Goal: Task Accomplishment & Management: Complete application form

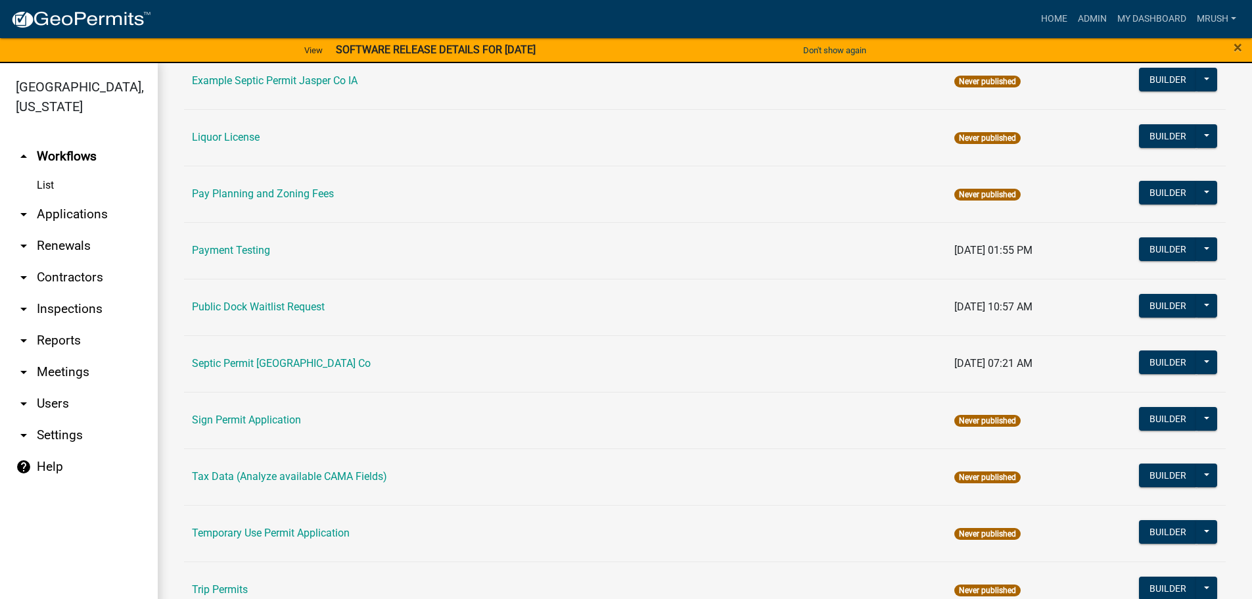
scroll to position [636, 0]
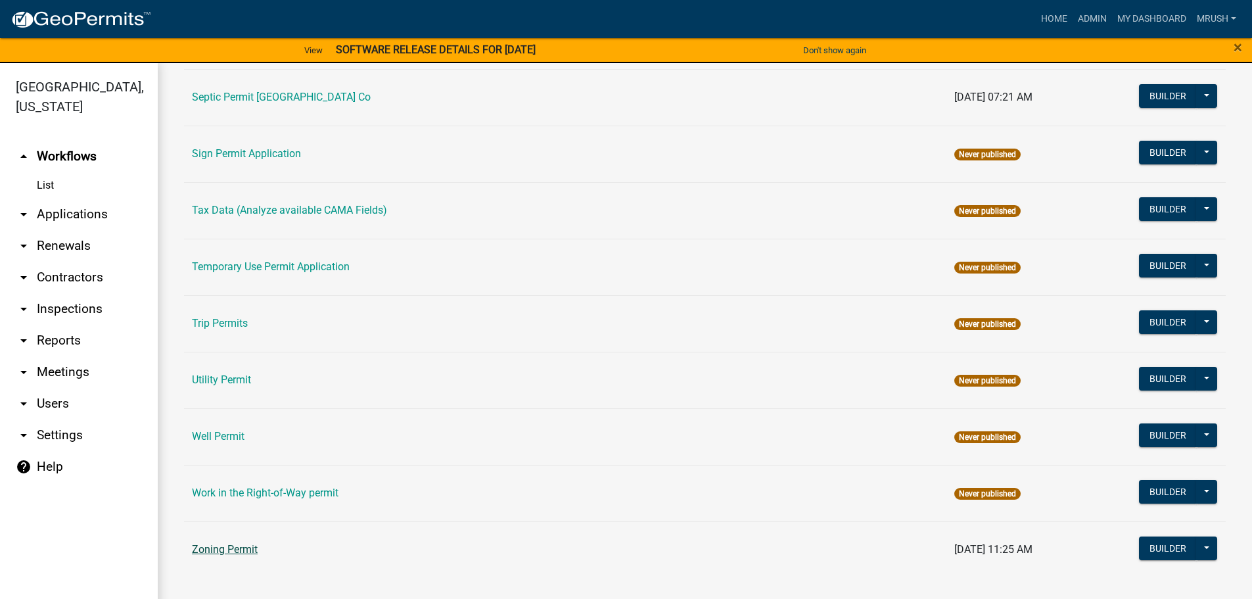
click at [228, 548] on link "Zoning Permit" at bounding box center [225, 549] width 66 height 12
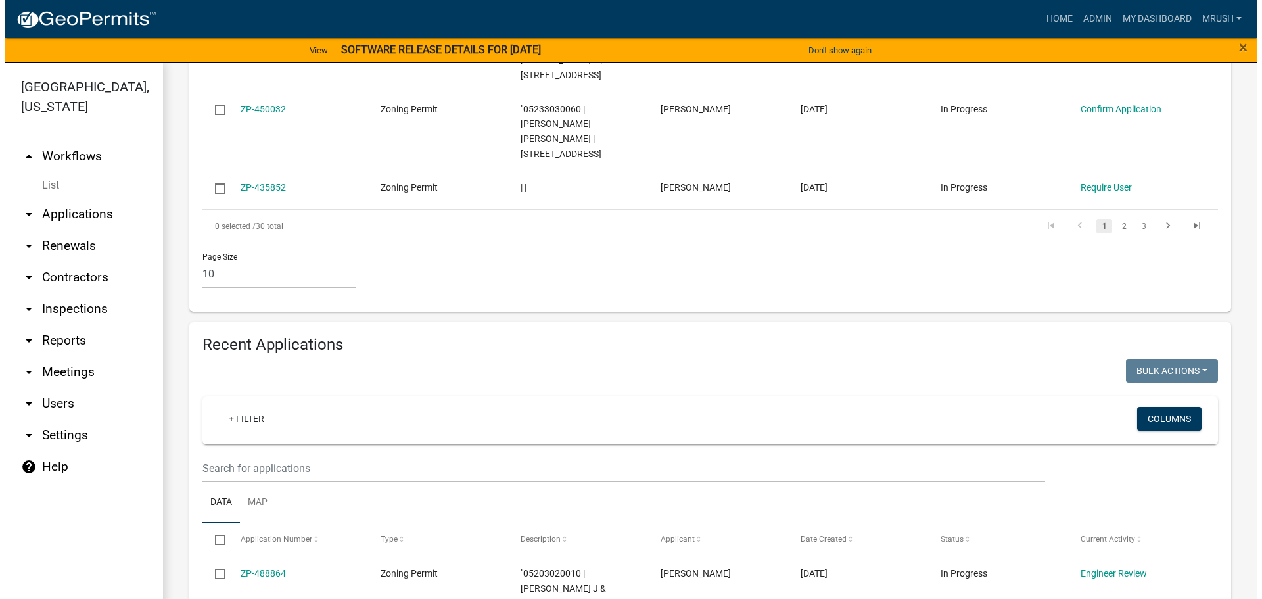
scroll to position [1024, 0]
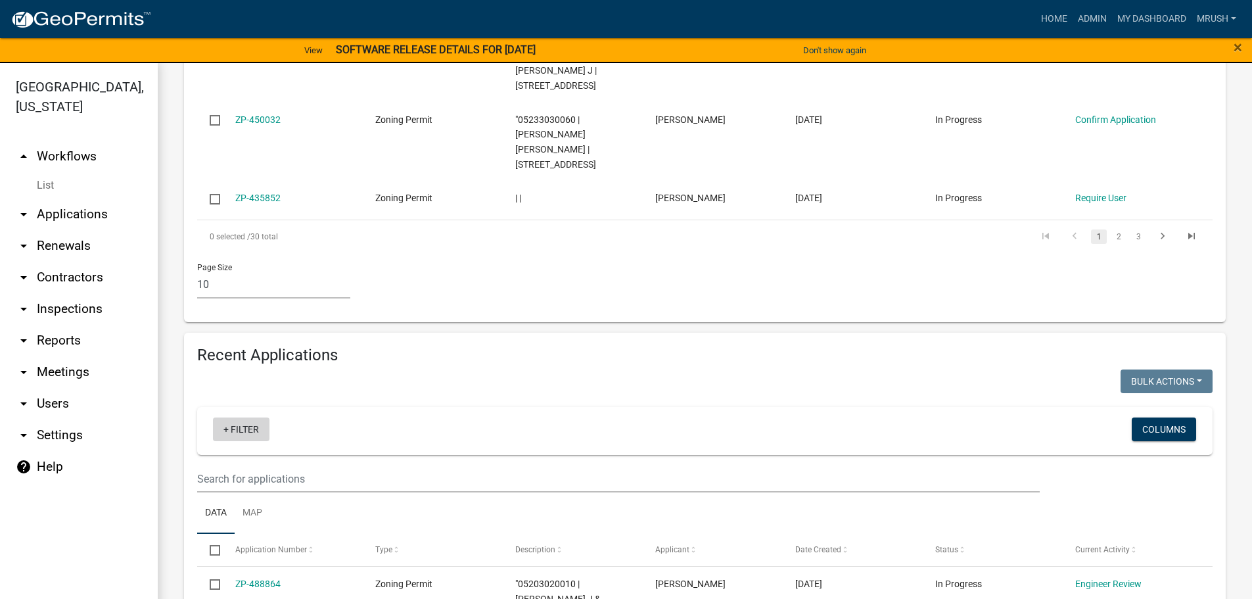
click at [242, 417] on link "+ Filter" at bounding box center [241, 429] width 57 height 24
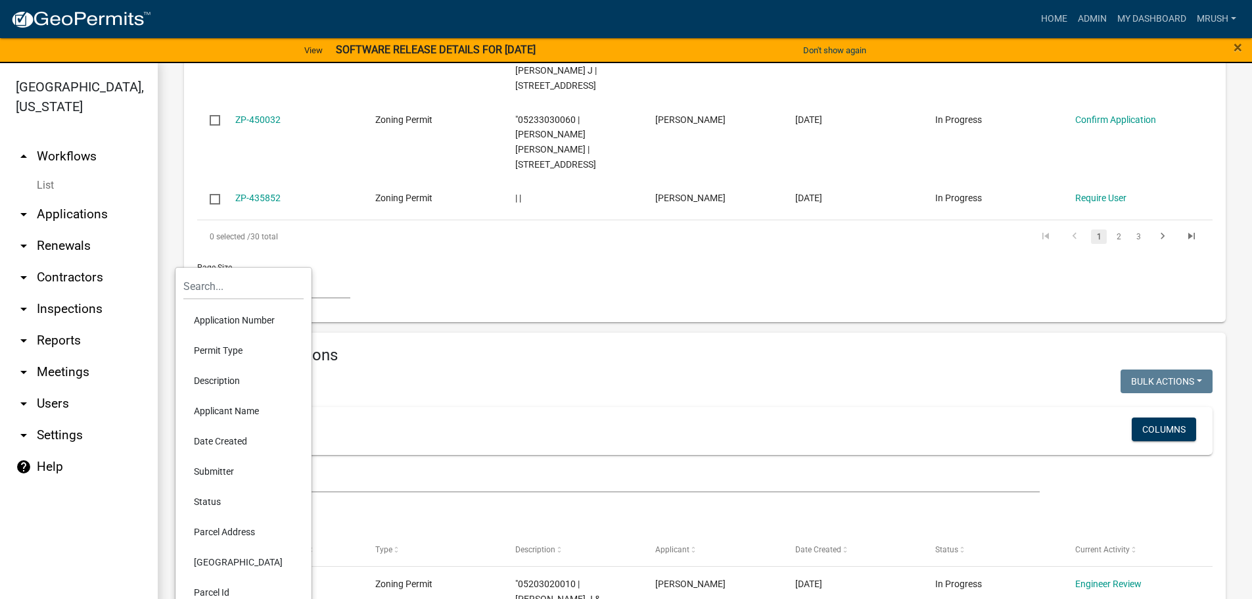
click at [234, 410] on li "Applicant Name" at bounding box center [243, 411] width 120 height 30
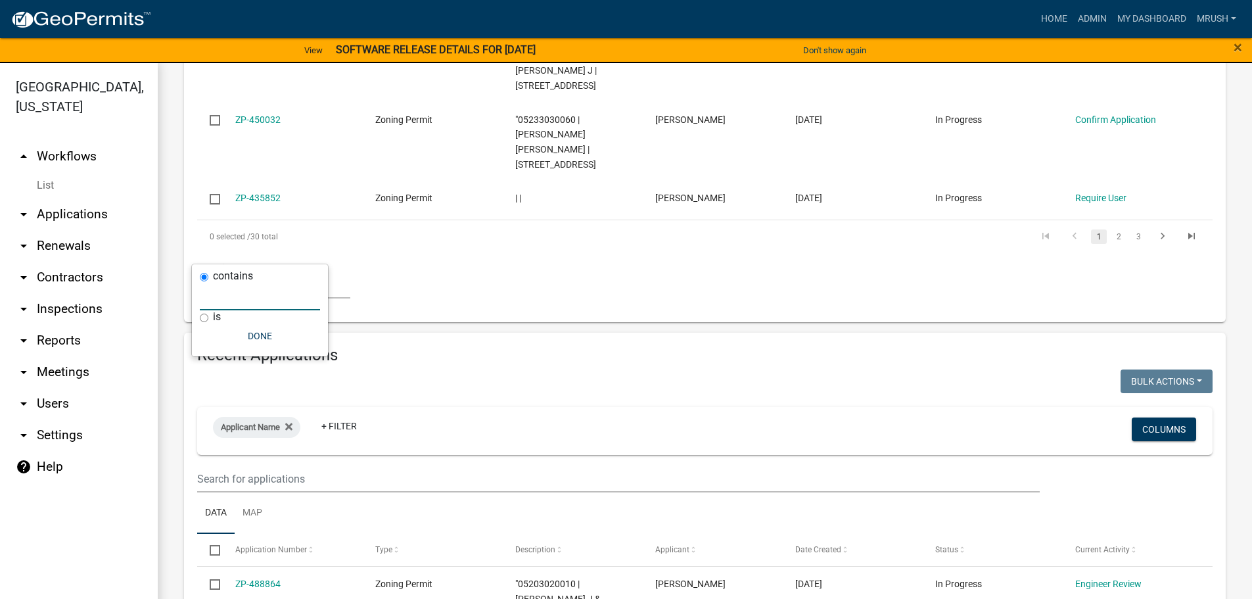
click at [243, 296] on input "text" at bounding box center [260, 296] width 120 height 27
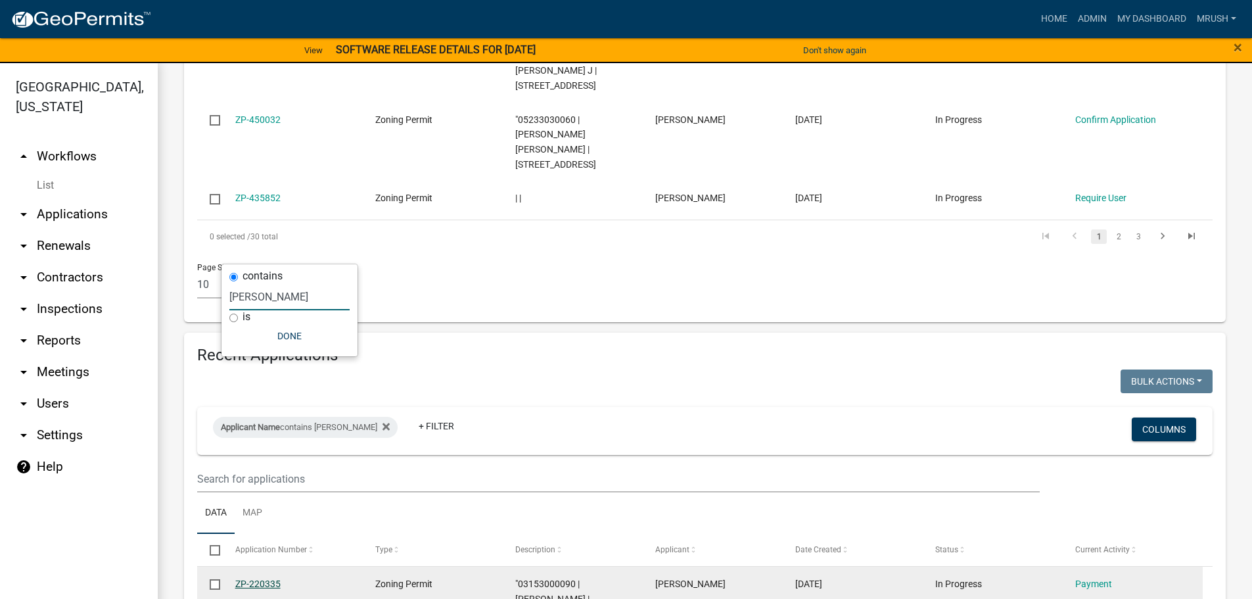
type input "[PERSON_NAME]"
click at [265, 579] on link "ZP-220335" at bounding box center [257, 584] width 45 height 11
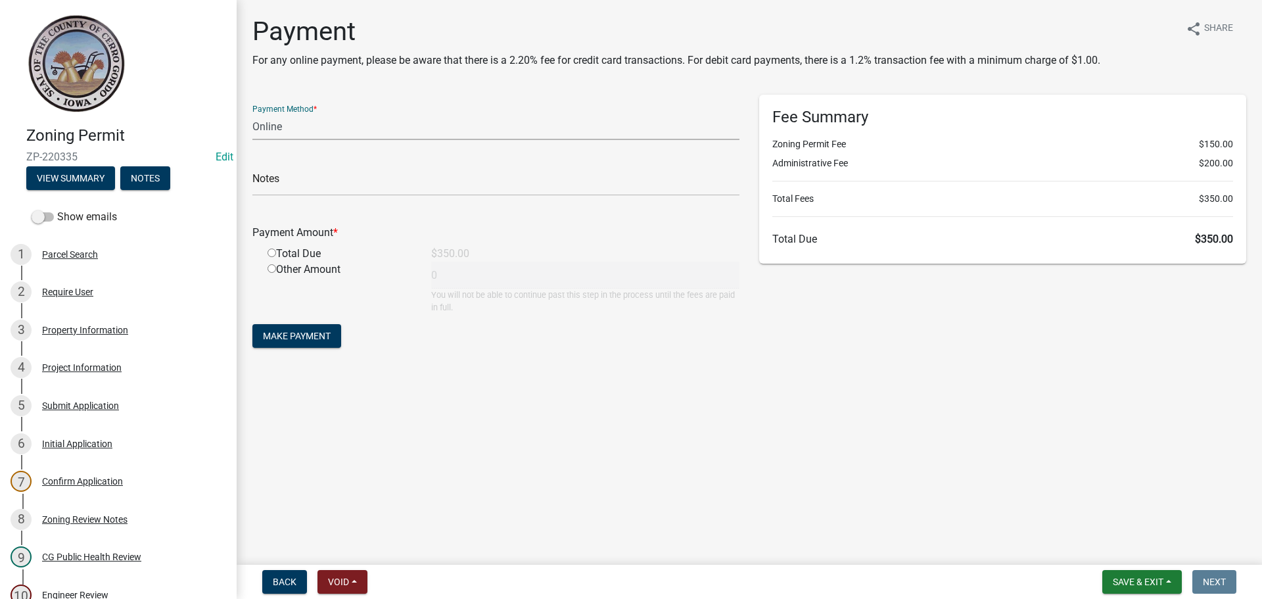
click at [271, 128] on select "Credit Card POS Check Cash Online" at bounding box center [495, 126] width 487 height 27
select select "2: 1"
click at [252, 113] on select "Credit Card POS Check Cash Online" at bounding box center [495, 126] width 487 height 27
click at [272, 253] on input "radio" at bounding box center [272, 253] width 9 height 9
radio input "true"
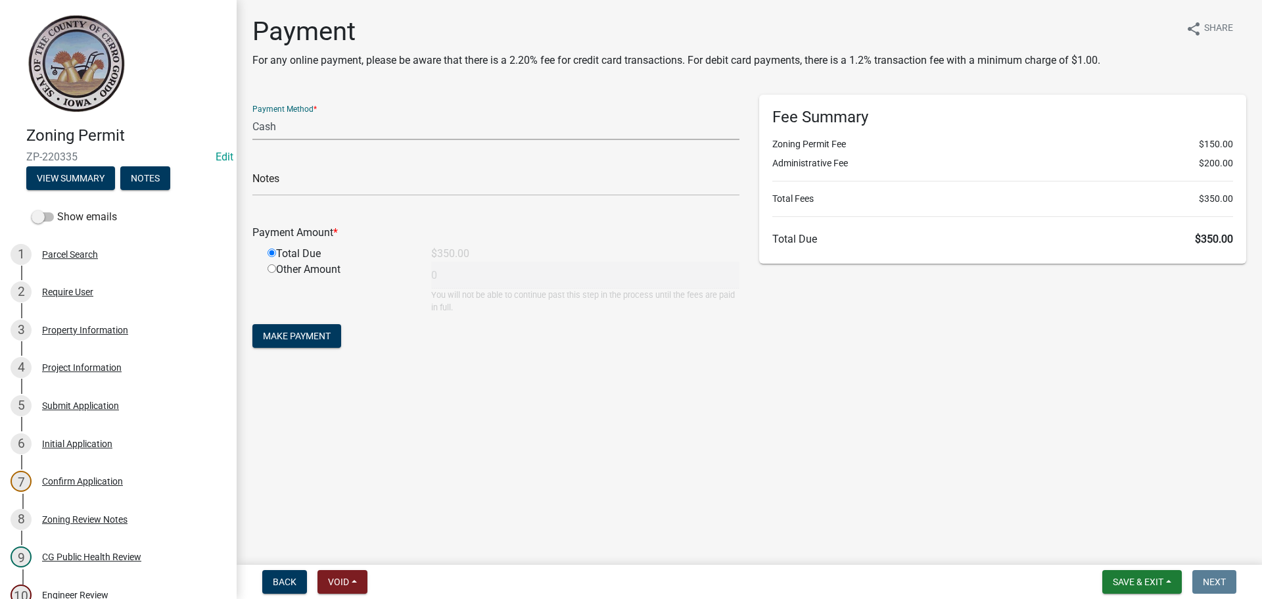
type input "350"
click at [300, 337] on span "Make Payment" at bounding box center [297, 336] width 68 height 11
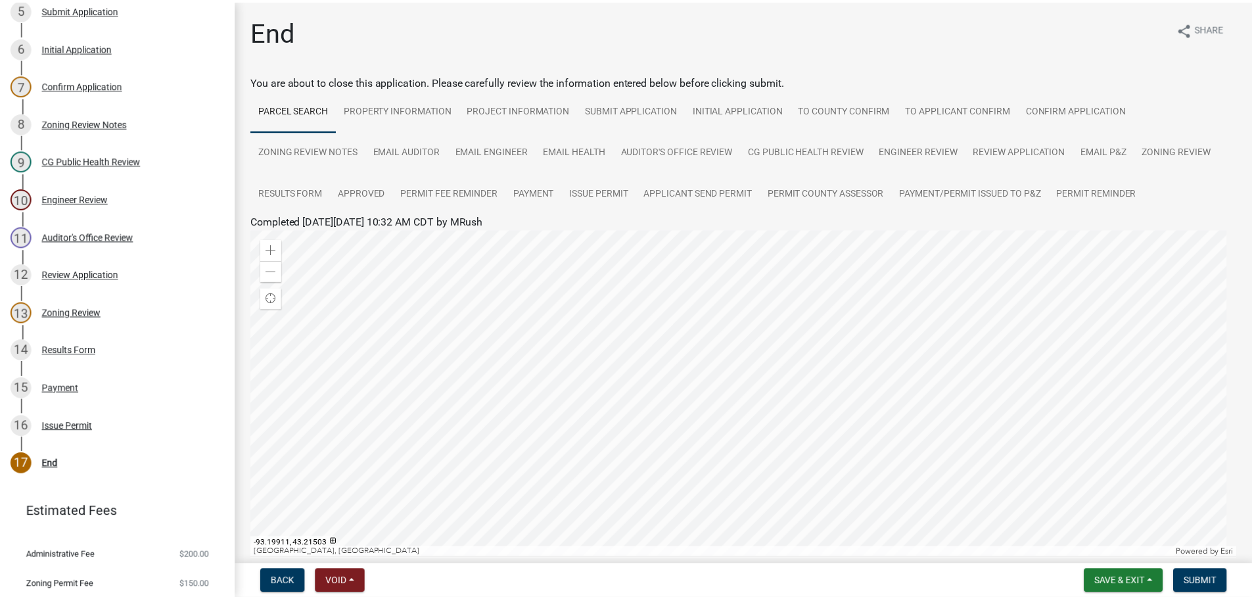
scroll to position [432, 0]
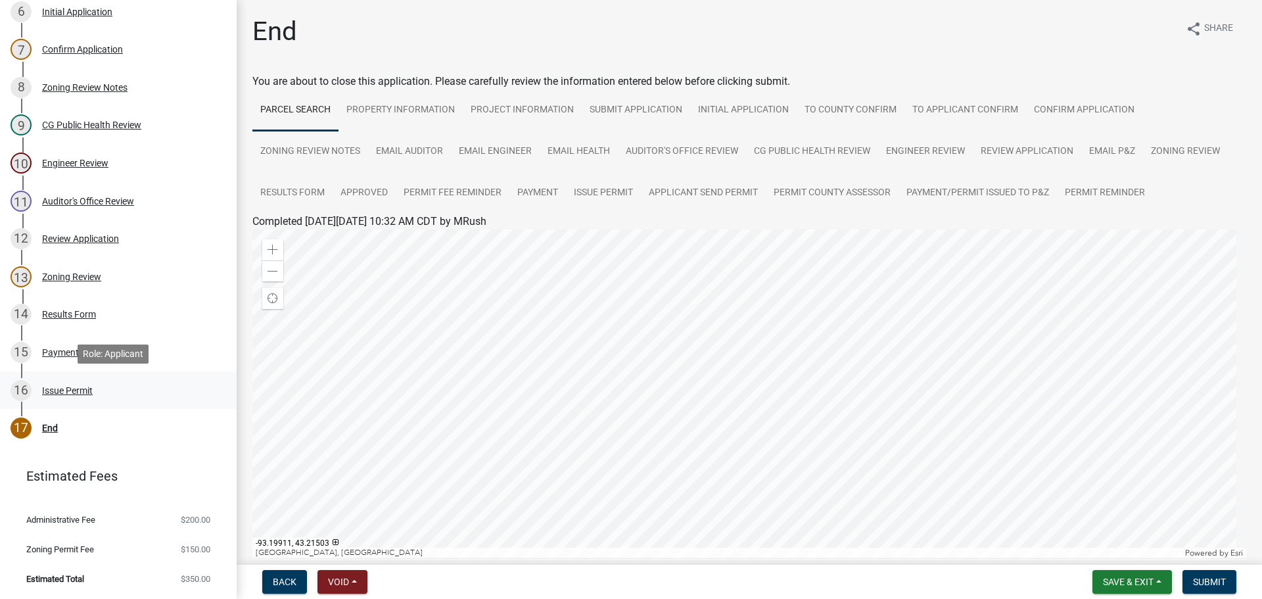
click at [64, 390] on div "Issue Permit" at bounding box center [67, 390] width 51 height 9
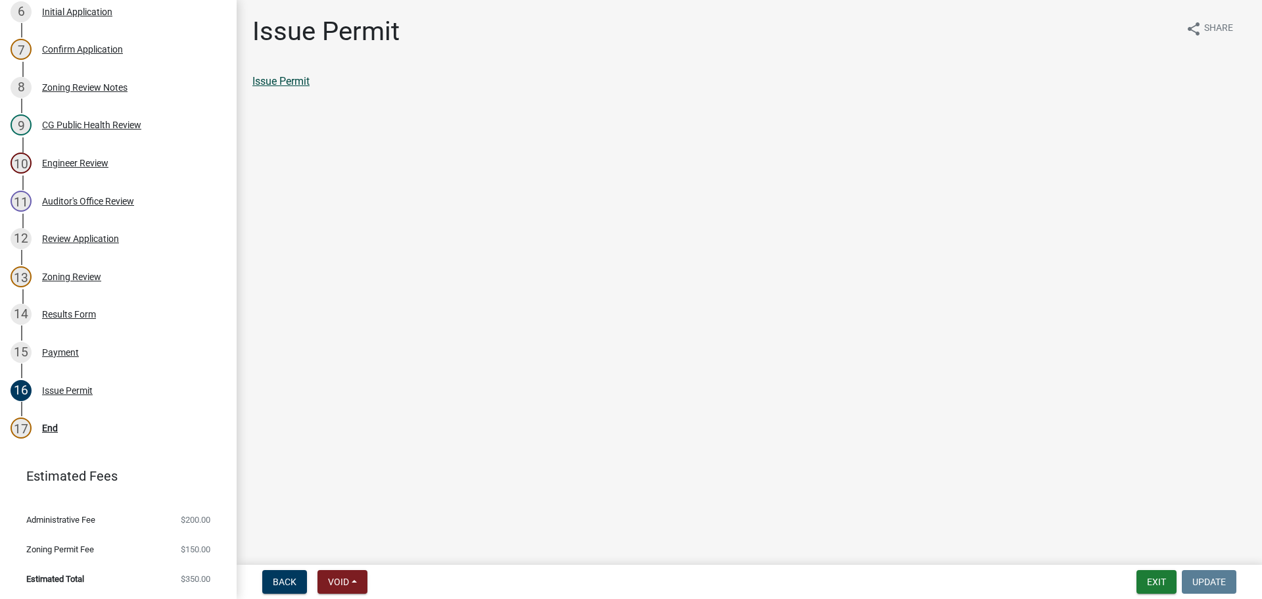
click at [279, 78] on link "Issue Permit" at bounding box center [280, 81] width 57 height 12
click at [53, 428] on div "End" at bounding box center [50, 427] width 16 height 9
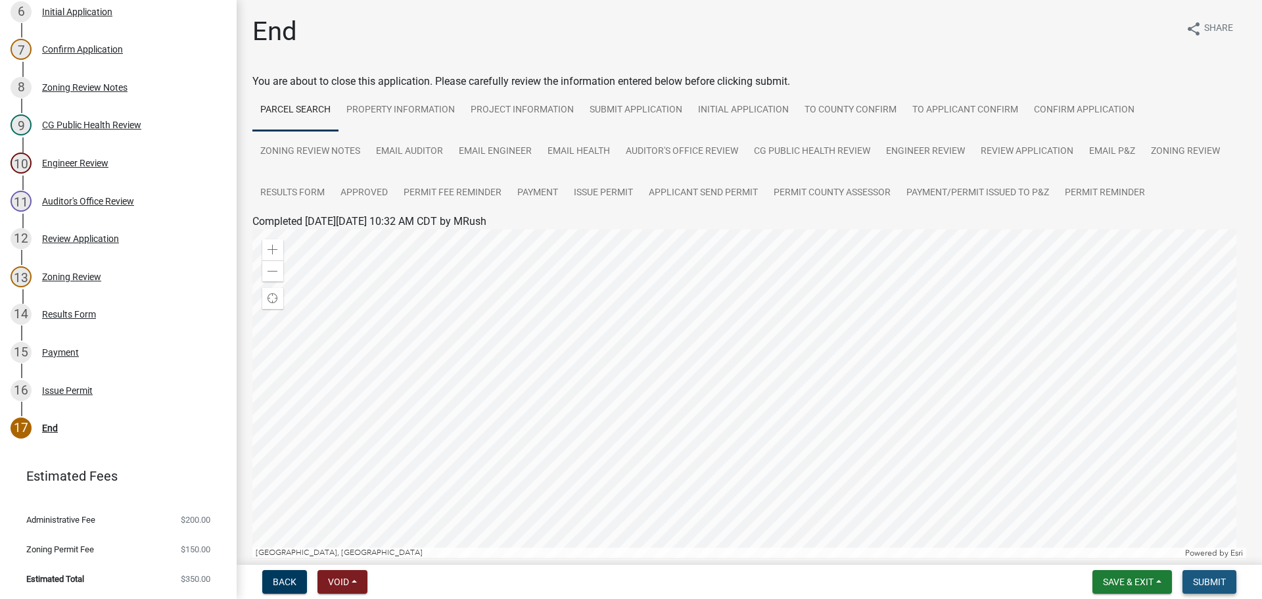
click at [1215, 579] on span "Submit" at bounding box center [1209, 582] width 33 height 11
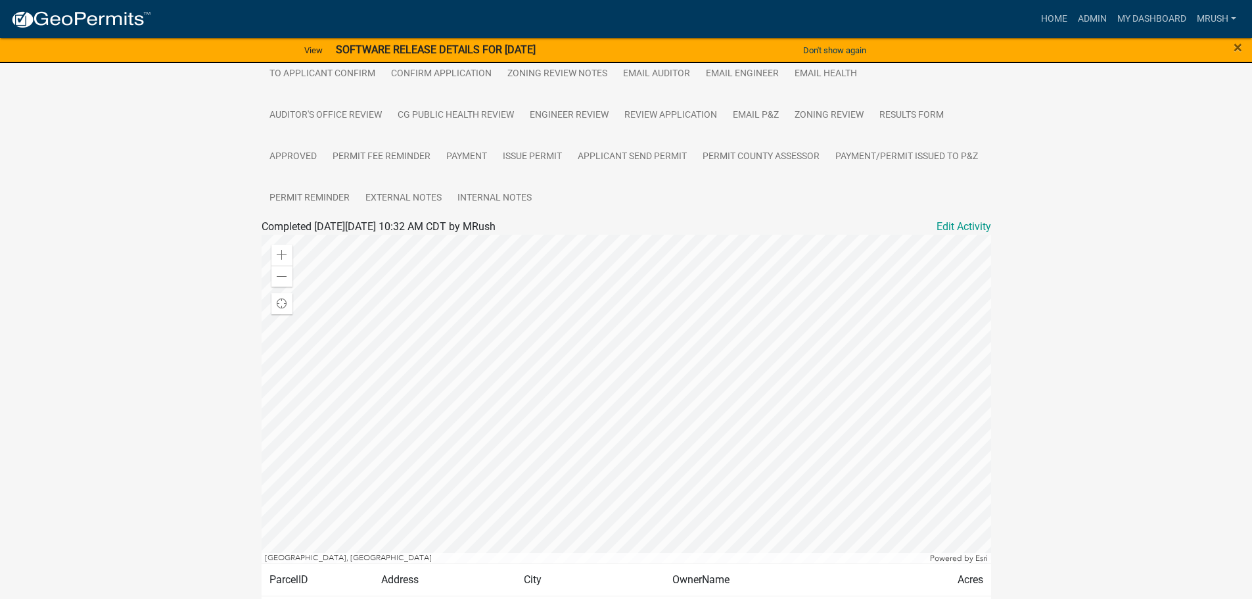
scroll to position [371, 0]
